Goal: Find specific page/section: Find specific page/section

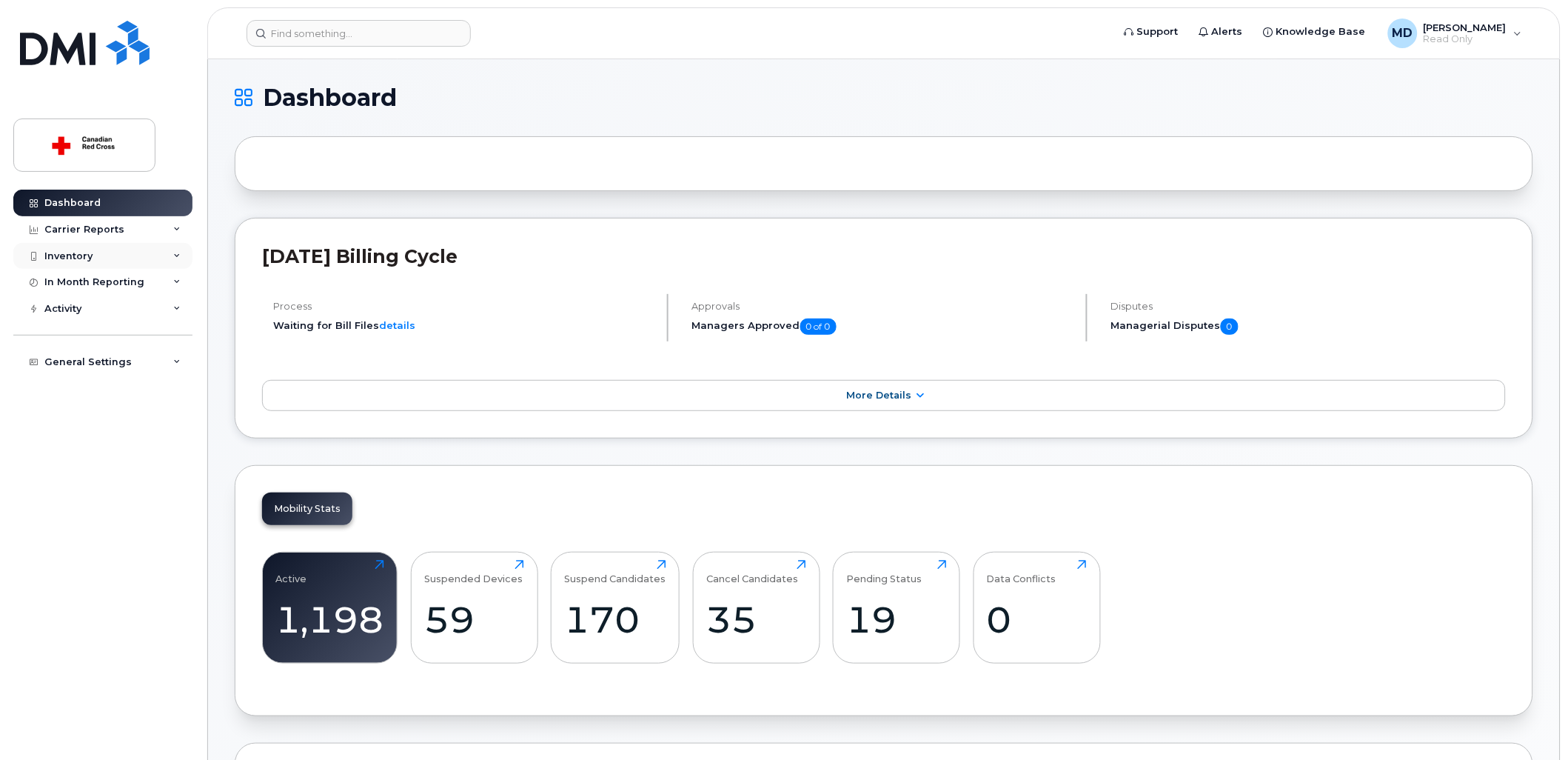
click at [102, 264] on div "Inventory" at bounding box center [102, 256] width 179 height 27
click at [96, 274] on link "Mobility Devices" at bounding box center [116, 283] width 154 height 28
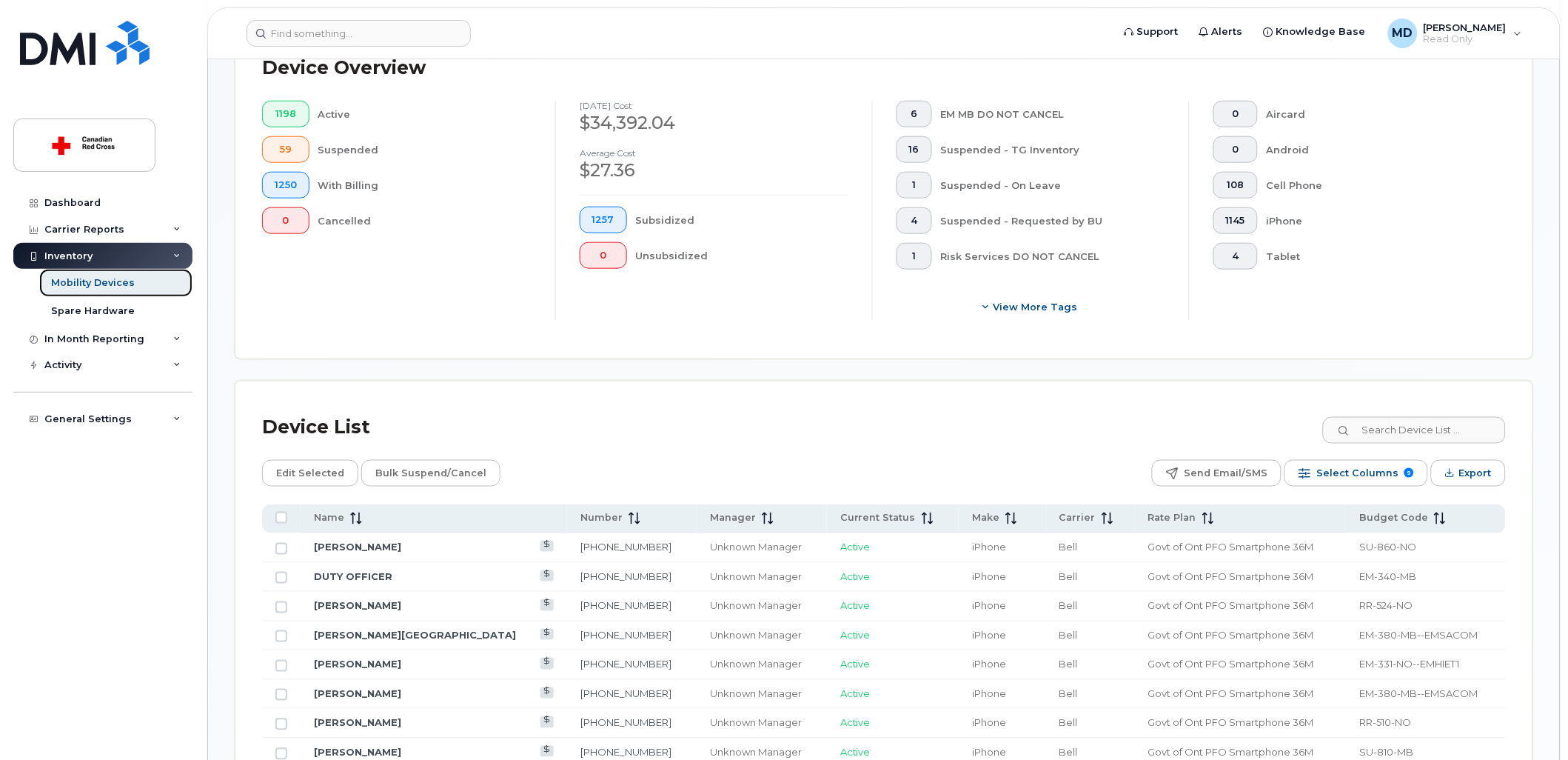
scroll to position [576, 0]
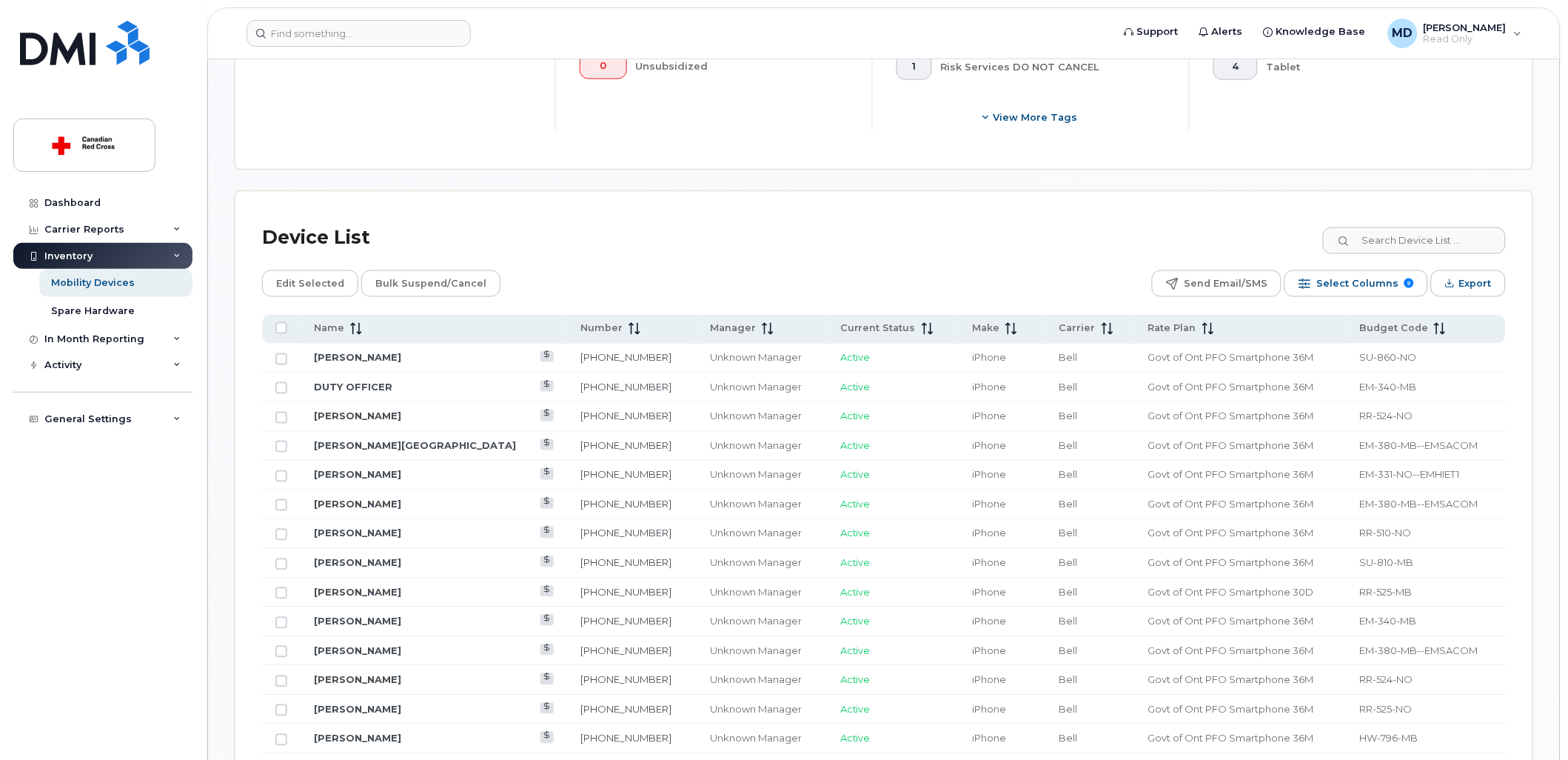
click at [1467, 240] on input at bounding box center [1414, 241] width 184 height 27
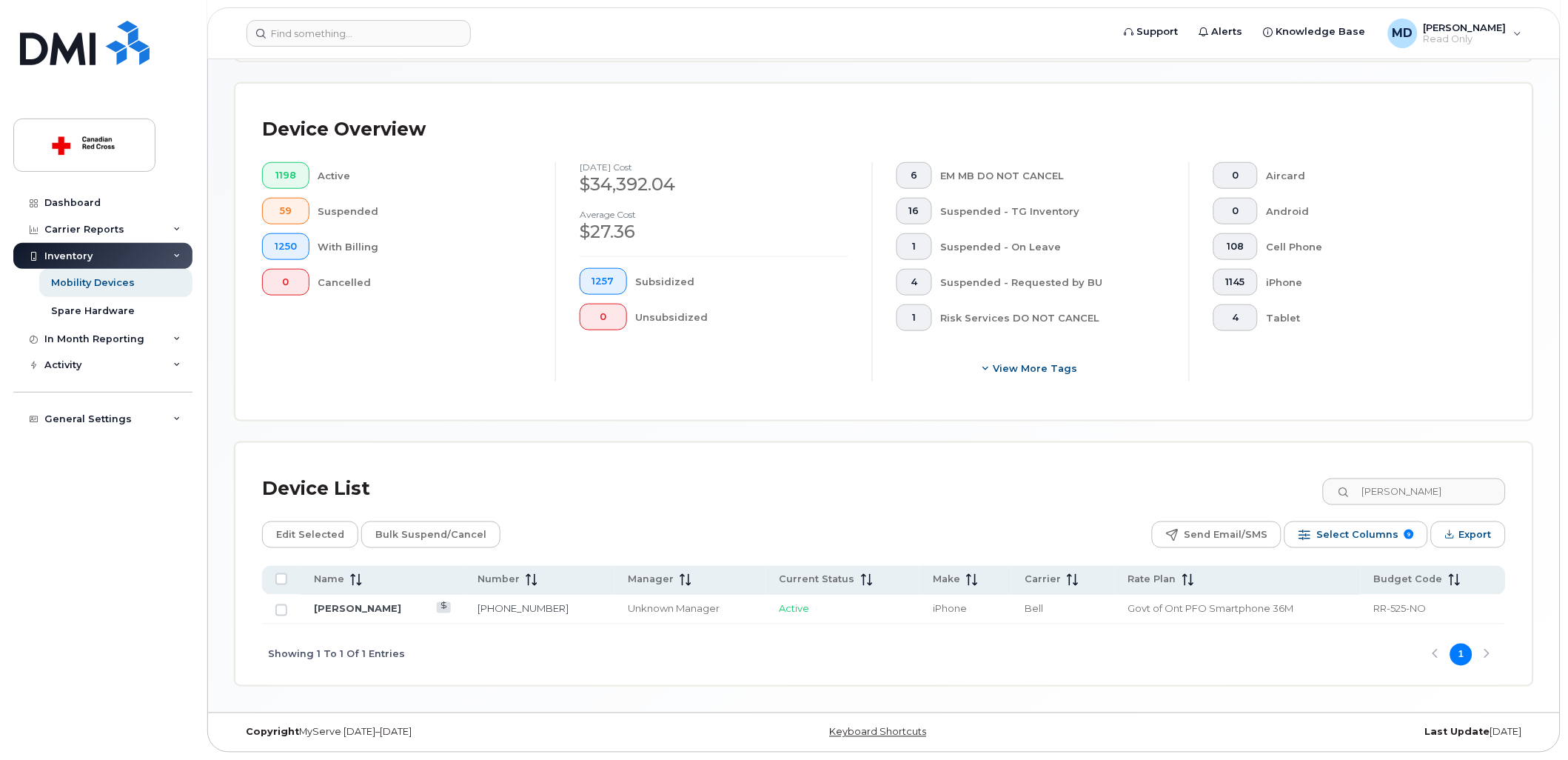
click at [661, 605] on div "Unknown Manager" at bounding box center [690, 609] width 125 height 14
drag, startPoint x: 661, startPoint y: 605, endPoint x: 645, endPoint y: 536, distance: 70.8
click at [645, 536] on div "Edit Selected Bulk Suspend/Cancel Send Email/SMS Select Columns 9 Filter Refres…" at bounding box center [884, 535] width 1244 height 27
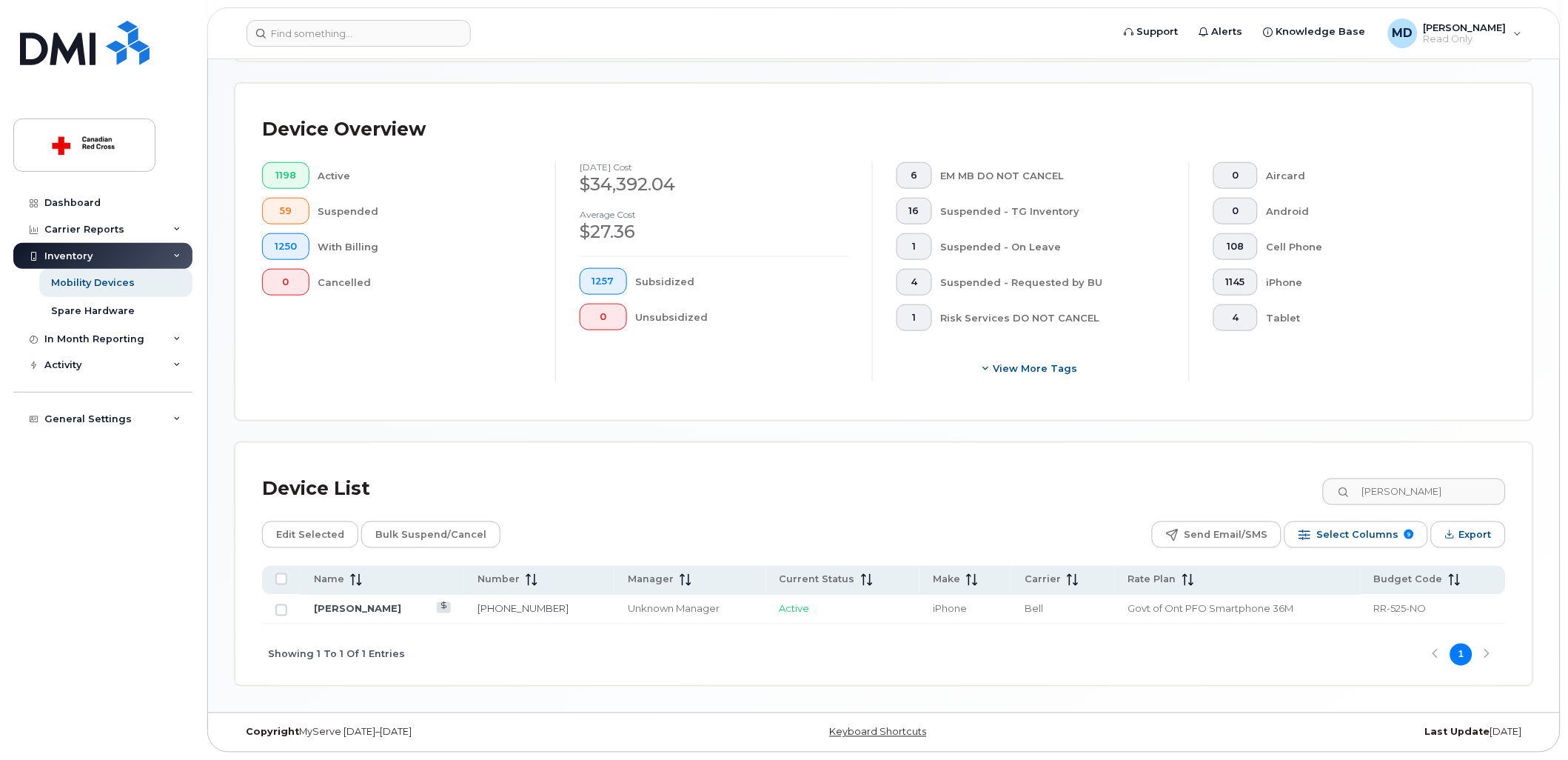
click at [1469, 470] on div "Device List [PERSON_NAME]" at bounding box center [884, 489] width 1244 height 39
click at [1440, 506] on div "Device List [PERSON_NAME]" at bounding box center [884, 489] width 1244 height 39
click at [1440, 490] on input "[PERSON_NAME]" at bounding box center [1414, 492] width 184 height 27
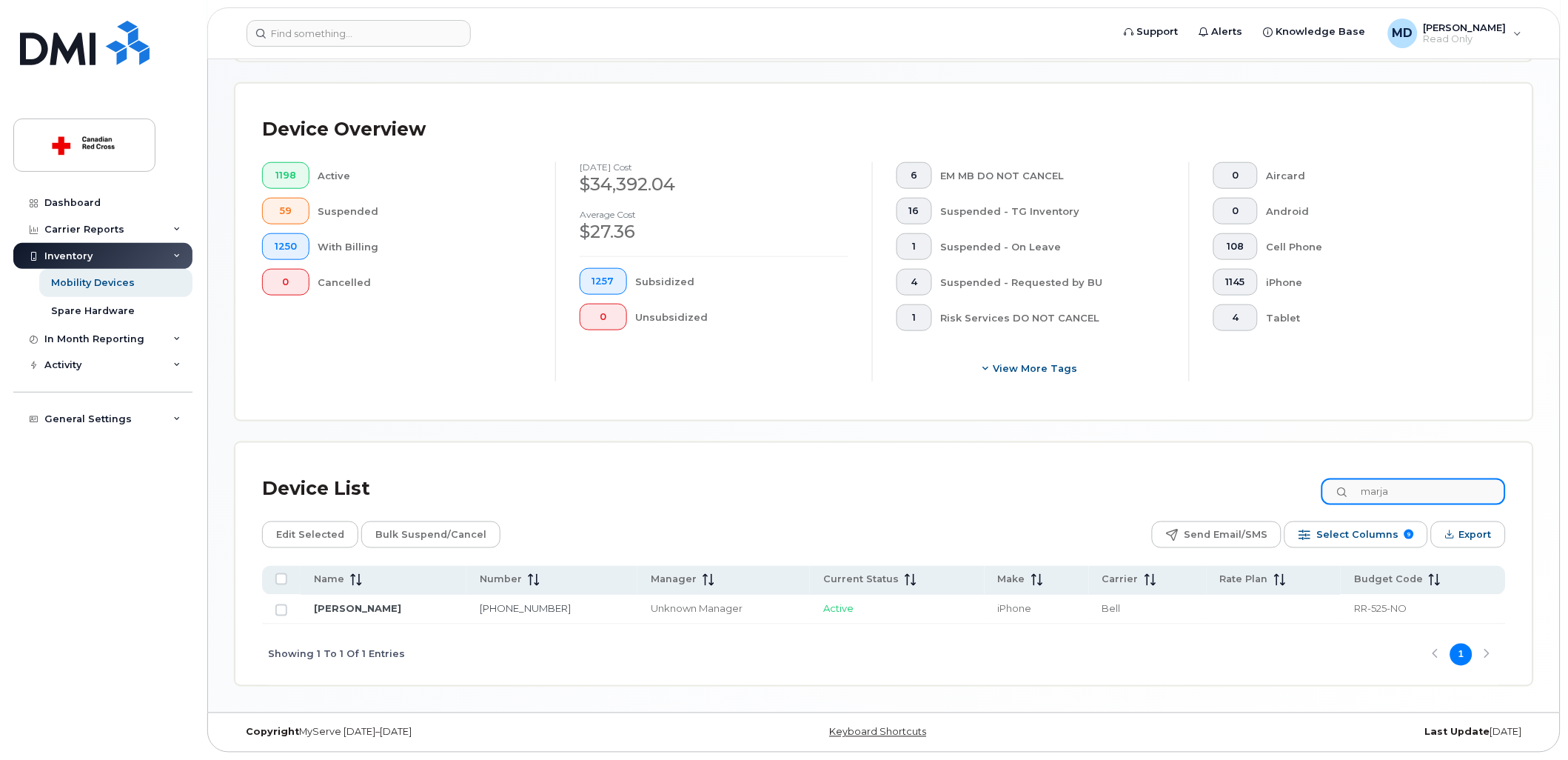
type input "marja"
click at [1362, 613] on span "RR-525-NO" at bounding box center [1380, 609] width 53 height 12
drag, startPoint x: 1362, startPoint y: 613, endPoint x: 1368, endPoint y: 633, distance: 20.9
click at [1368, 633] on div "Showing 1 To 1 Of 1 Entries 1" at bounding box center [884, 655] width 1244 height 61
